Goal: Navigation & Orientation: Find specific page/section

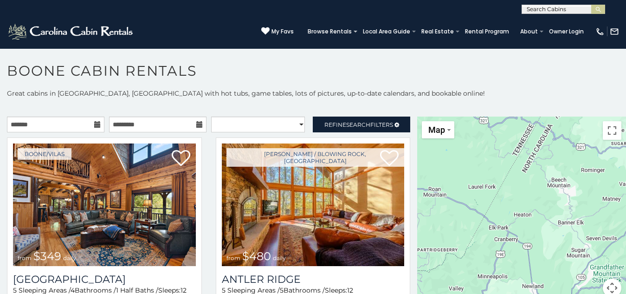
scroll to position [9, 0]
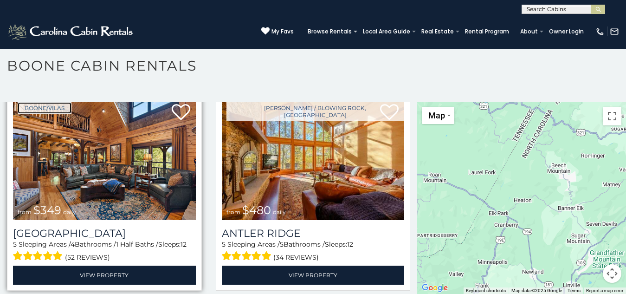
click at [34, 106] on link "Boone/Vilas" at bounding box center [45, 108] width 54 height 12
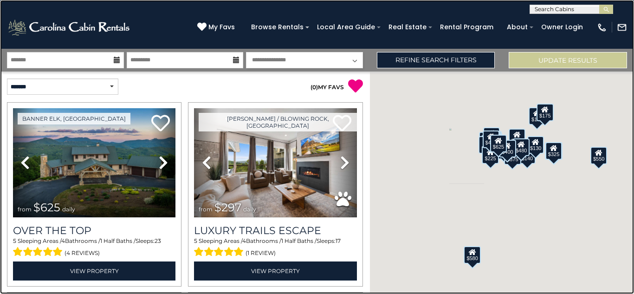
click at [174, 4] on link at bounding box center [317, 147] width 634 height 294
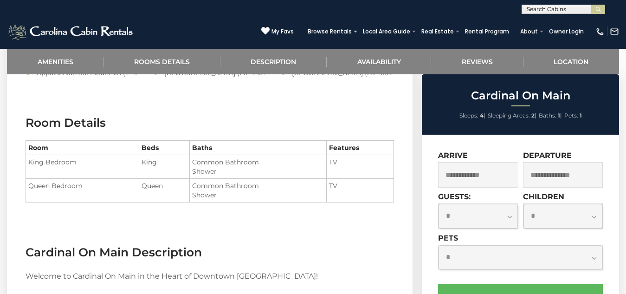
scroll to position [566, 0]
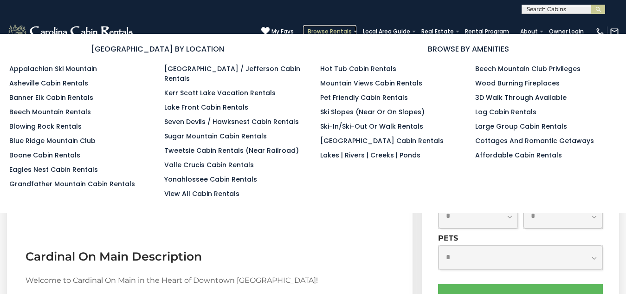
click at [303, 25] on link "Browse Rentals" at bounding box center [329, 31] width 53 height 13
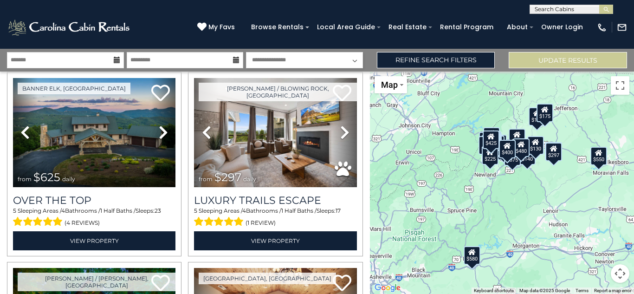
scroll to position [34, 0]
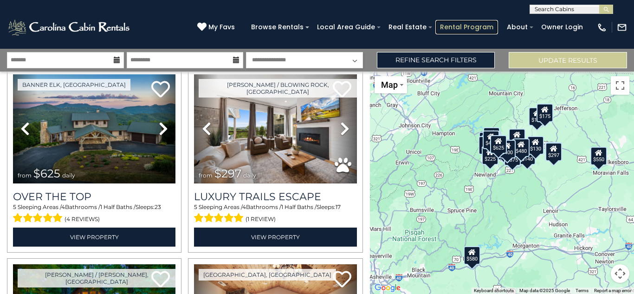
click at [444, 24] on link "Rental Program" at bounding box center [467, 27] width 63 height 14
